Goal: Task Accomplishment & Management: Manage account settings

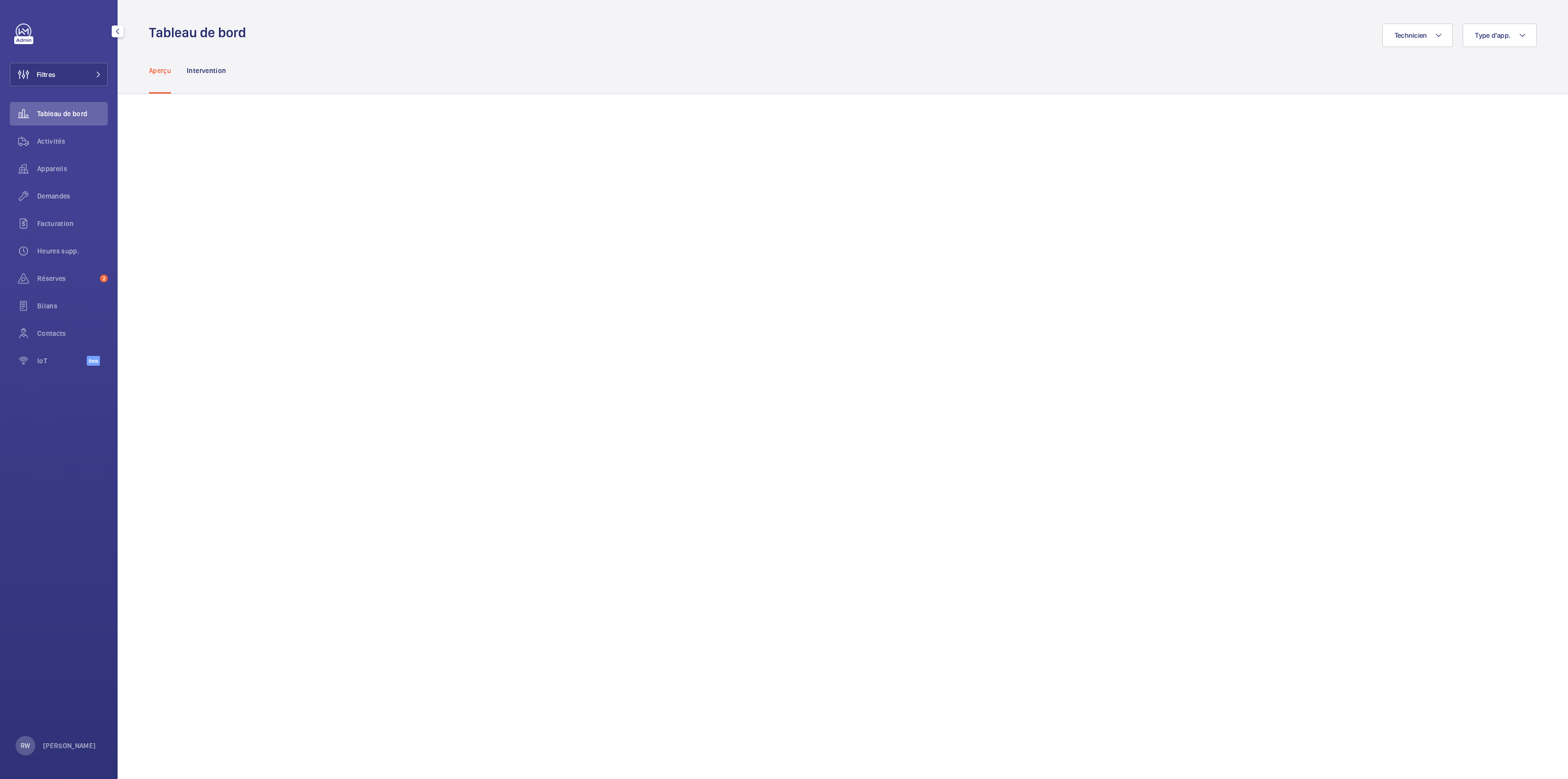
click at [90, 60] on div "Filtres Tableau de bord Activités Appareils Demandes Facturation Heures supp. R…" at bounding box center [59, 200] width 98 height 353
click at [89, 76] on button "Filtres" at bounding box center [59, 74] width 98 height 23
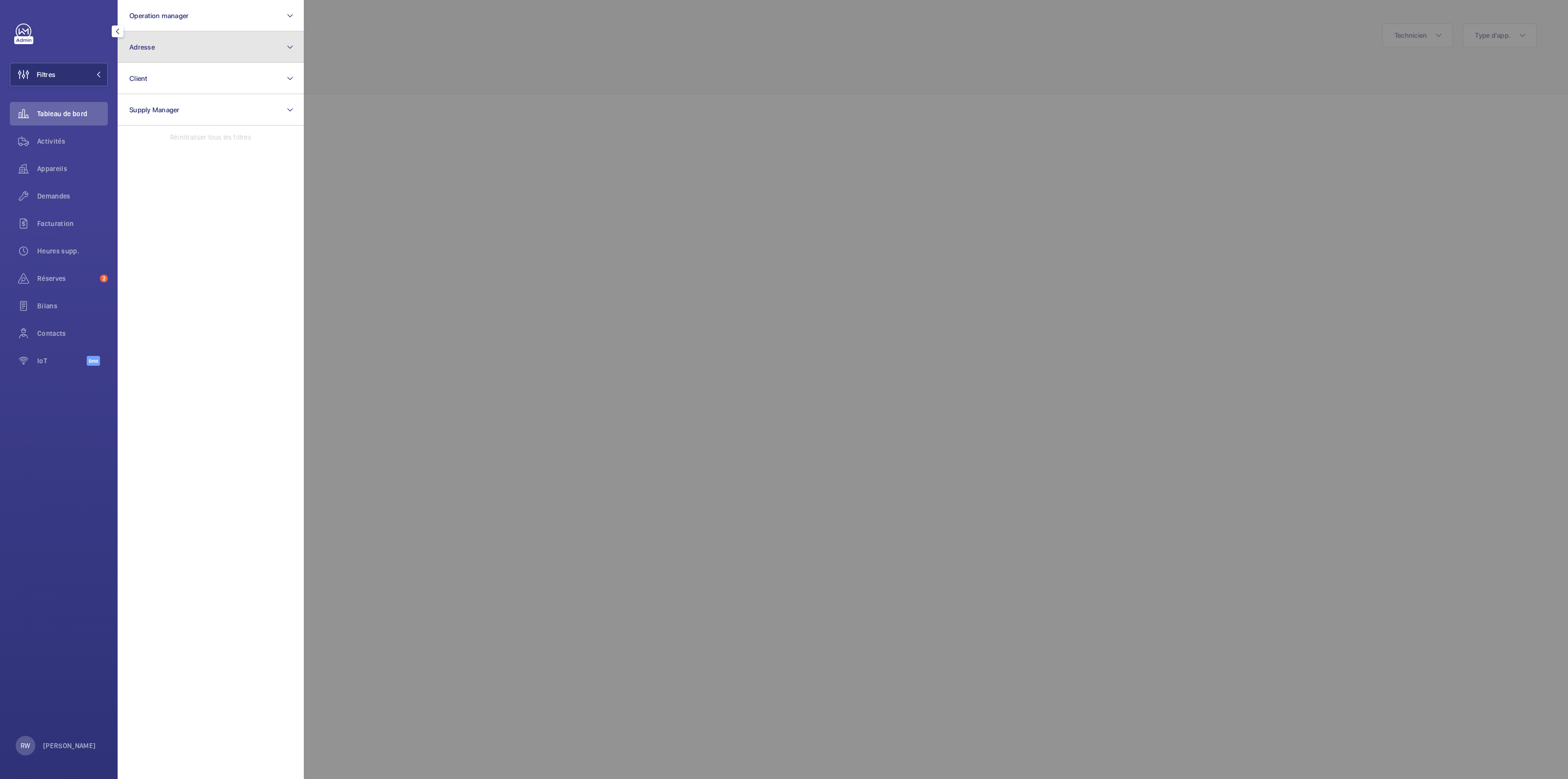
click at [152, 49] on span "Adresse" at bounding box center [142, 47] width 25 height 8
type input "82 rane"
click at [138, 104] on input "[STREET_ADDRESS] - [STREET_ADDRESS]" at bounding box center [132, 110] width 20 height 20
checkbox input "true"
click at [415, 81] on div at bounding box center [1087, 390] width 1568 height 779
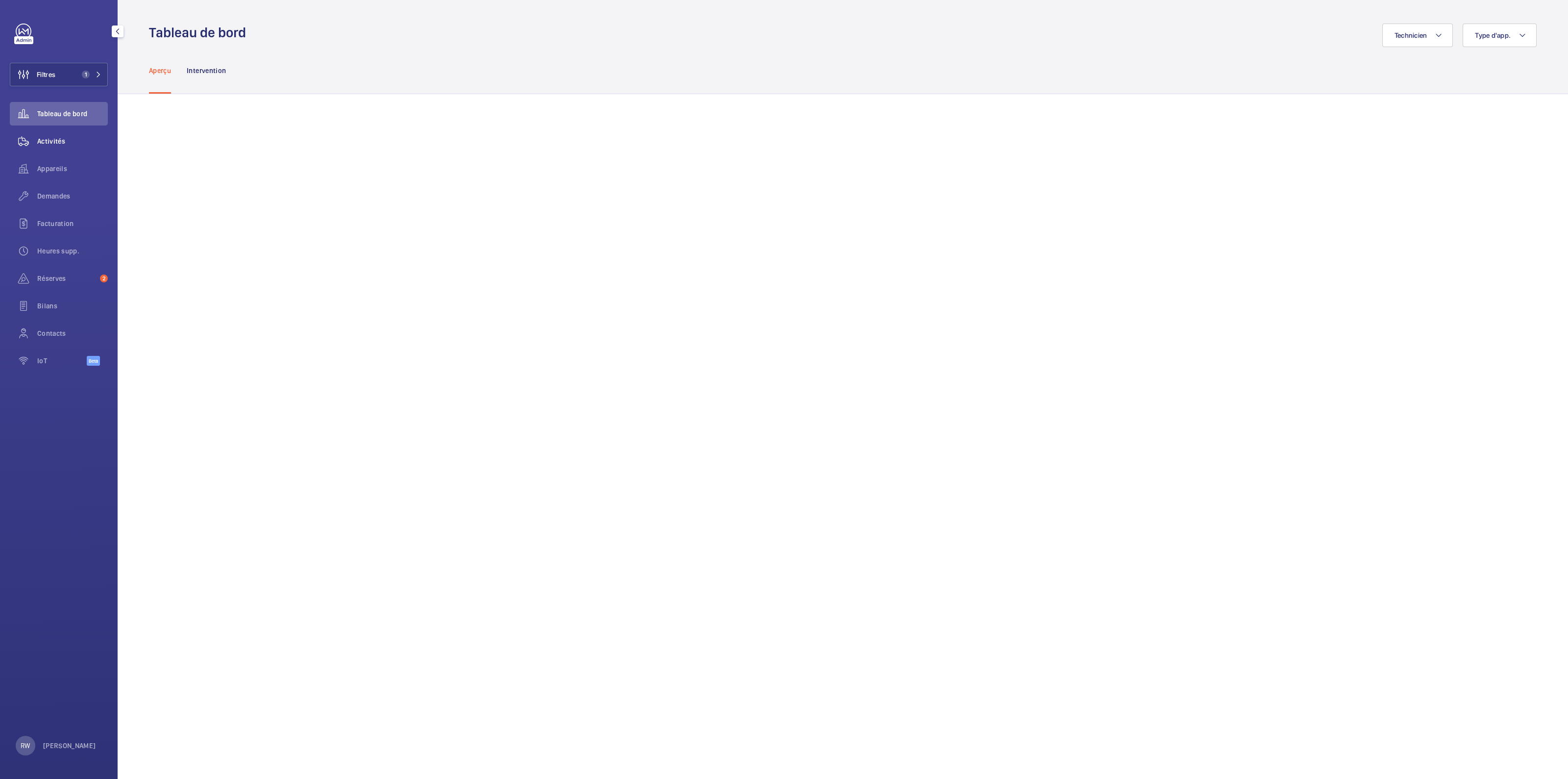
drag, startPoint x: 52, startPoint y: 143, endPoint x: 81, endPoint y: 141, distance: 29.1
click at [52, 143] on span "Activités" at bounding box center [72, 141] width 71 height 10
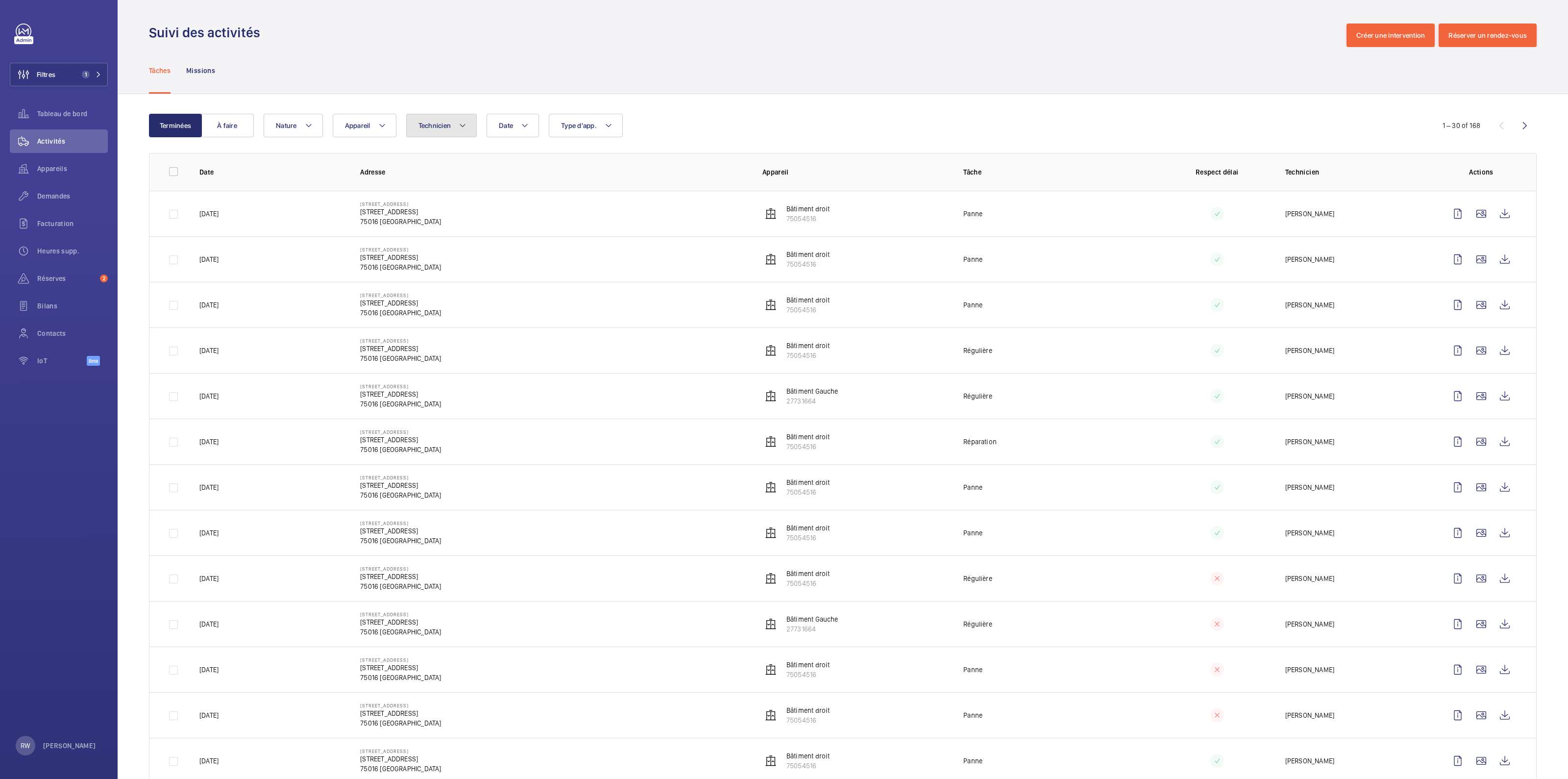
click at [445, 129] on span "Technicien" at bounding box center [435, 125] width 33 height 8
drag, startPoint x: 445, startPoint y: 129, endPoint x: 452, endPoint y: 110, distance: 20.2
click at [447, 129] on span "Technicien" at bounding box center [435, 125] width 33 height 8
drag, startPoint x: 441, startPoint y: 61, endPoint x: 411, endPoint y: 60, distance: 30.0
click at [440, 61] on div "Tâches Missions" at bounding box center [842, 71] width 1388 height 47
